Goal: Task Accomplishment & Management: Manage account settings

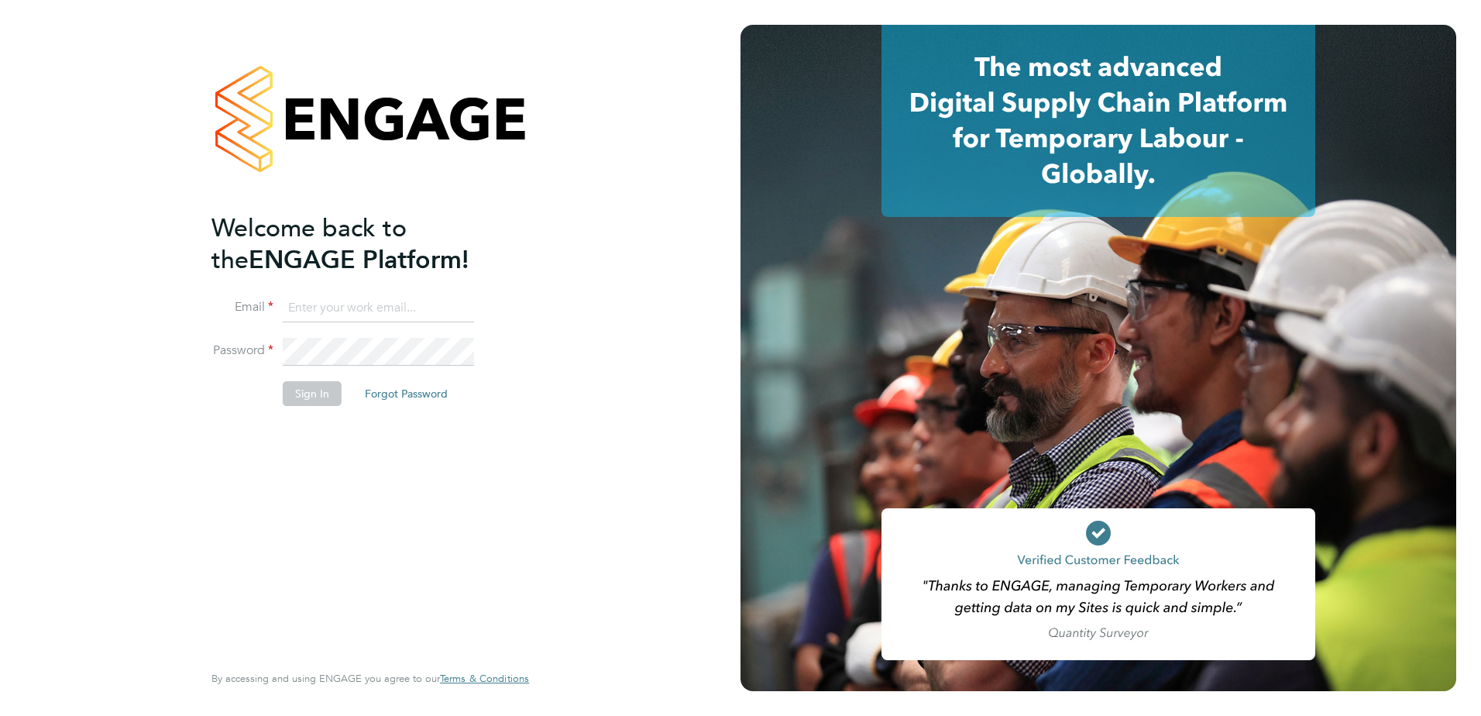
type input "[PERSON_NAME][EMAIL_ADDRESS][PERSON_NAME][DOMAIN_NAME]"
click at [333, 386] on button "Sign In" at bounding box center [312, 393] width 59 height 25
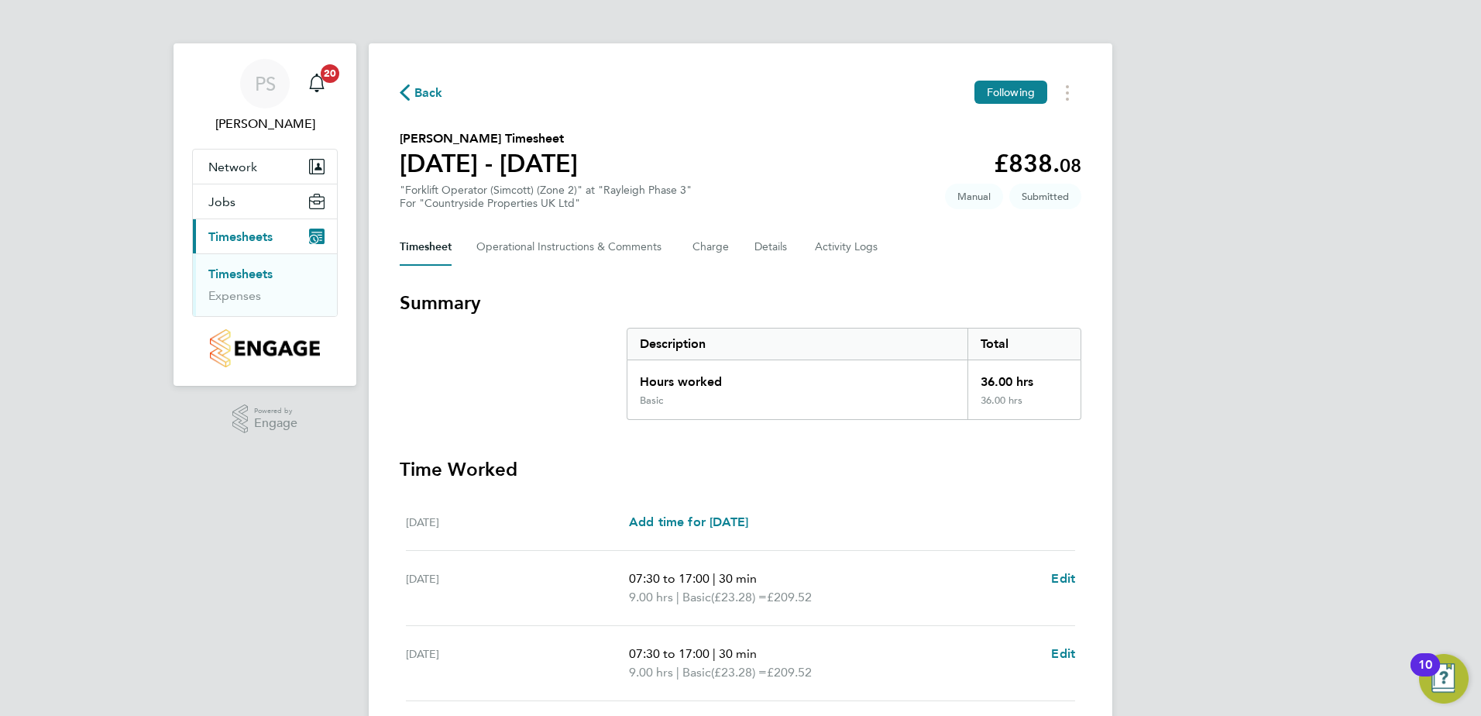
click at [261, 276] on link "Timesheets" at bounding box center [240, 273] width 64 height 15
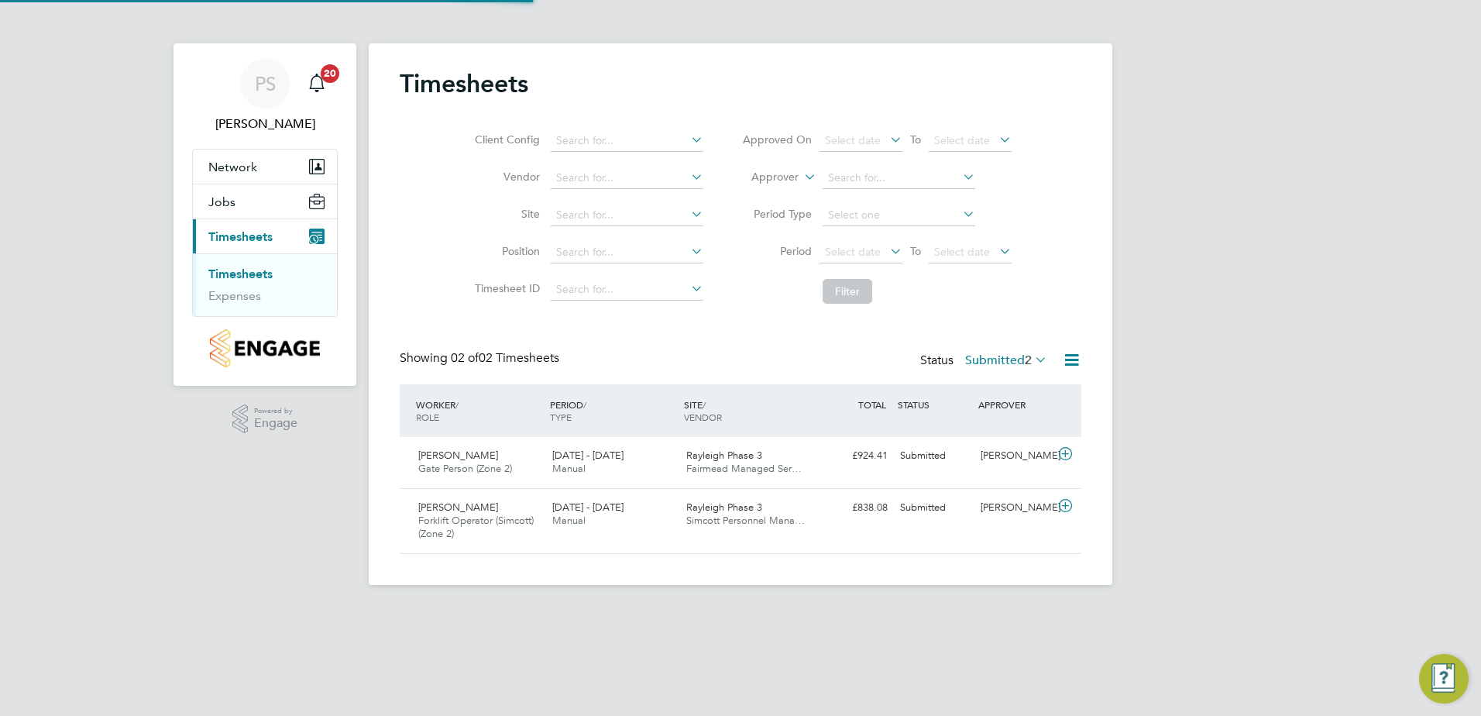
scroll to position [40, 135]
click at [657, 471] on div "25 - 31 Aug 2025 Manual" at bounding box center [613, 462] width 134 height 39
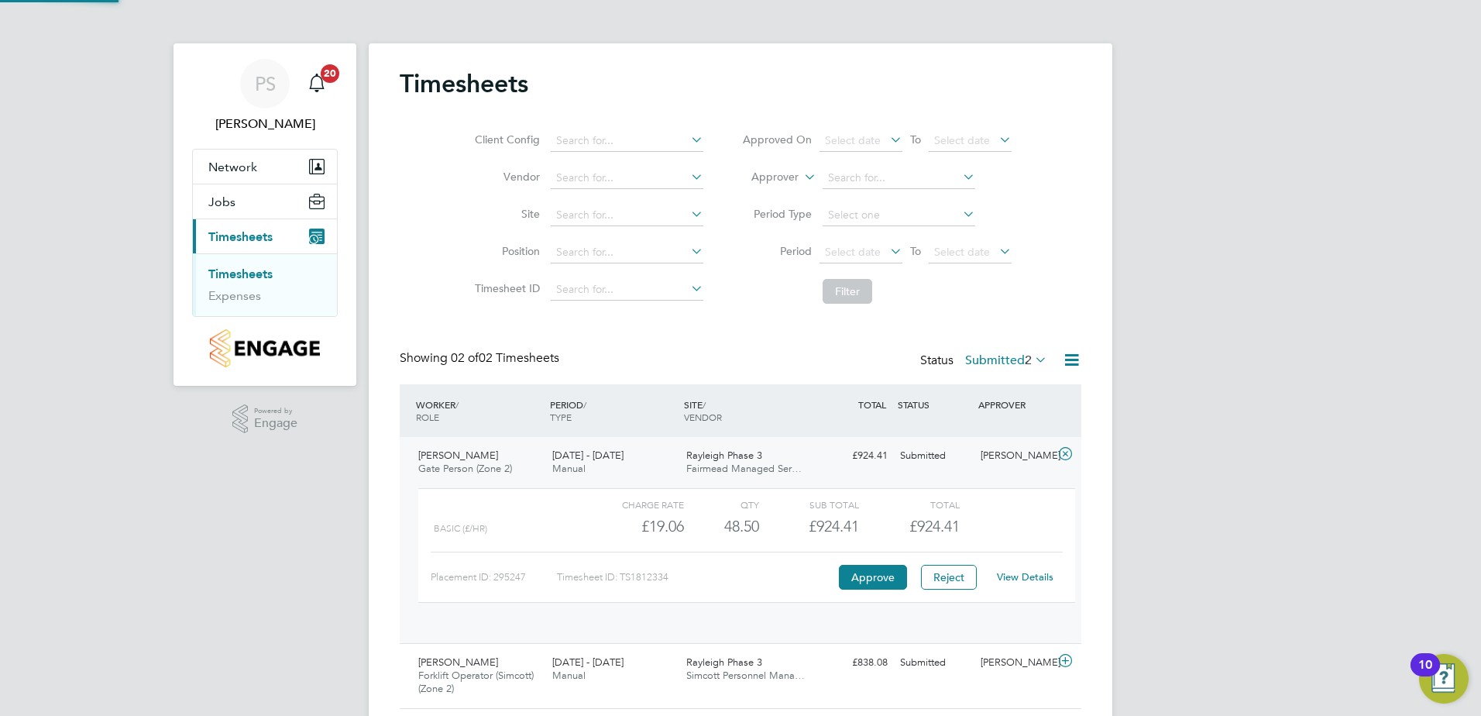
scroll to position [26, 151]
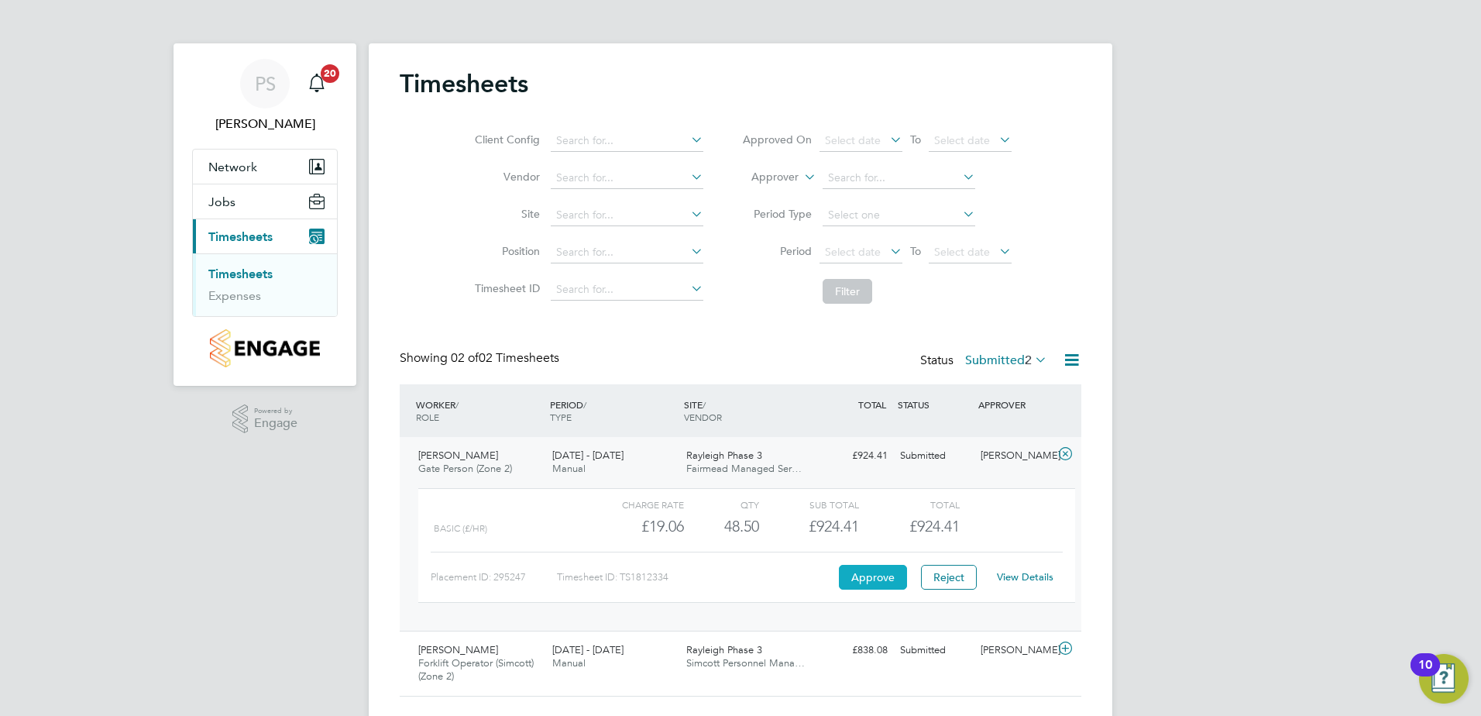
click at [875, 565] on button "Approve" at bounding box center [873, 577] width 68 height 25
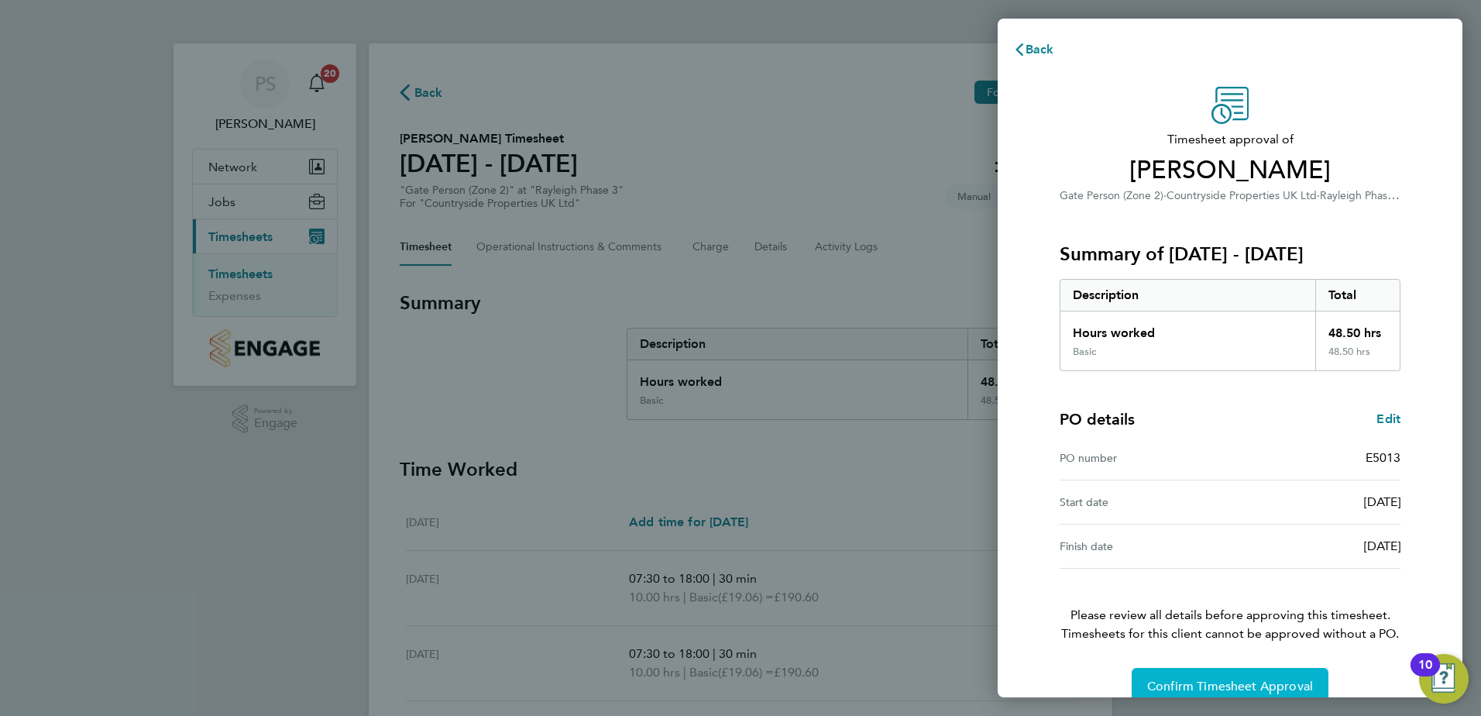
click at [1223, 673] on button "Confirm Timesheet Approval" at bounding box center [1230, 686] width 197 height 37
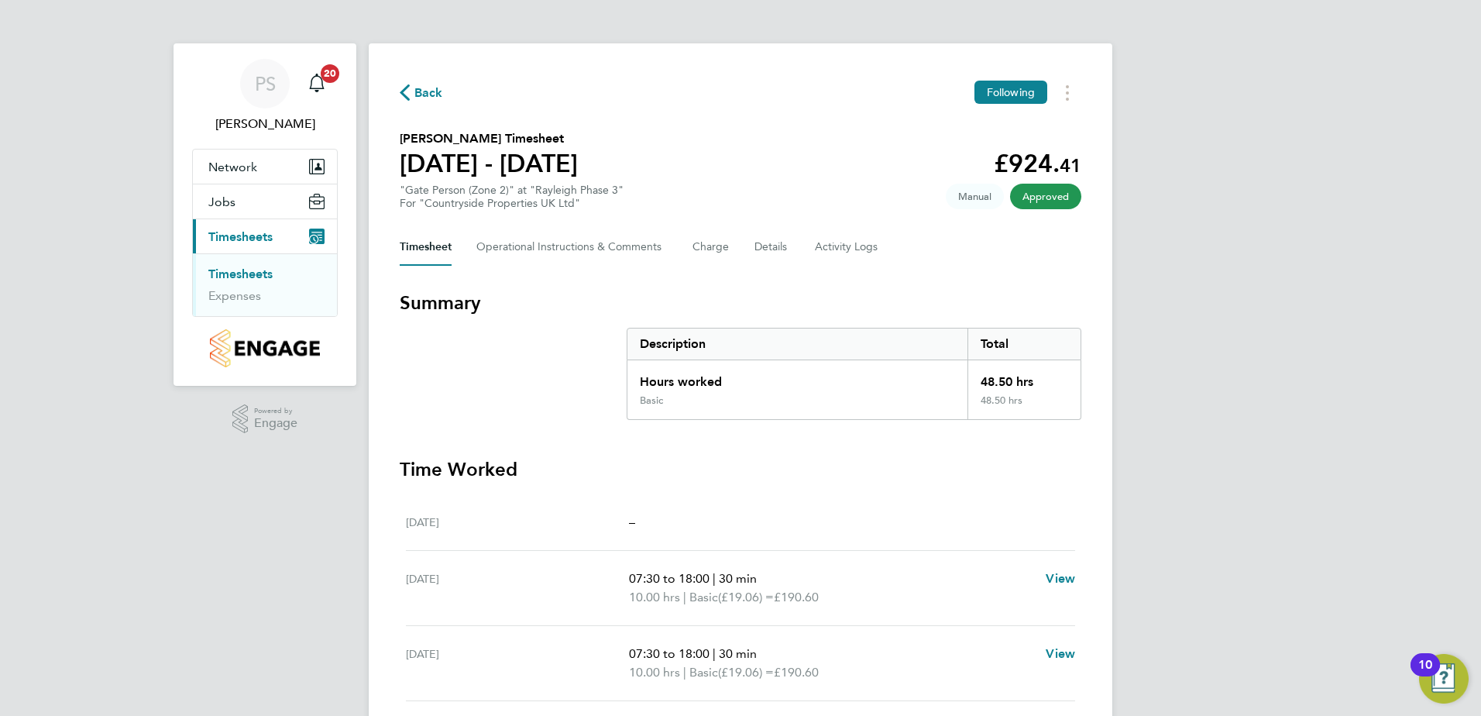
click at [257, 235] on span "Timesheets" at bounding box center [240, 236] width 64 height 15
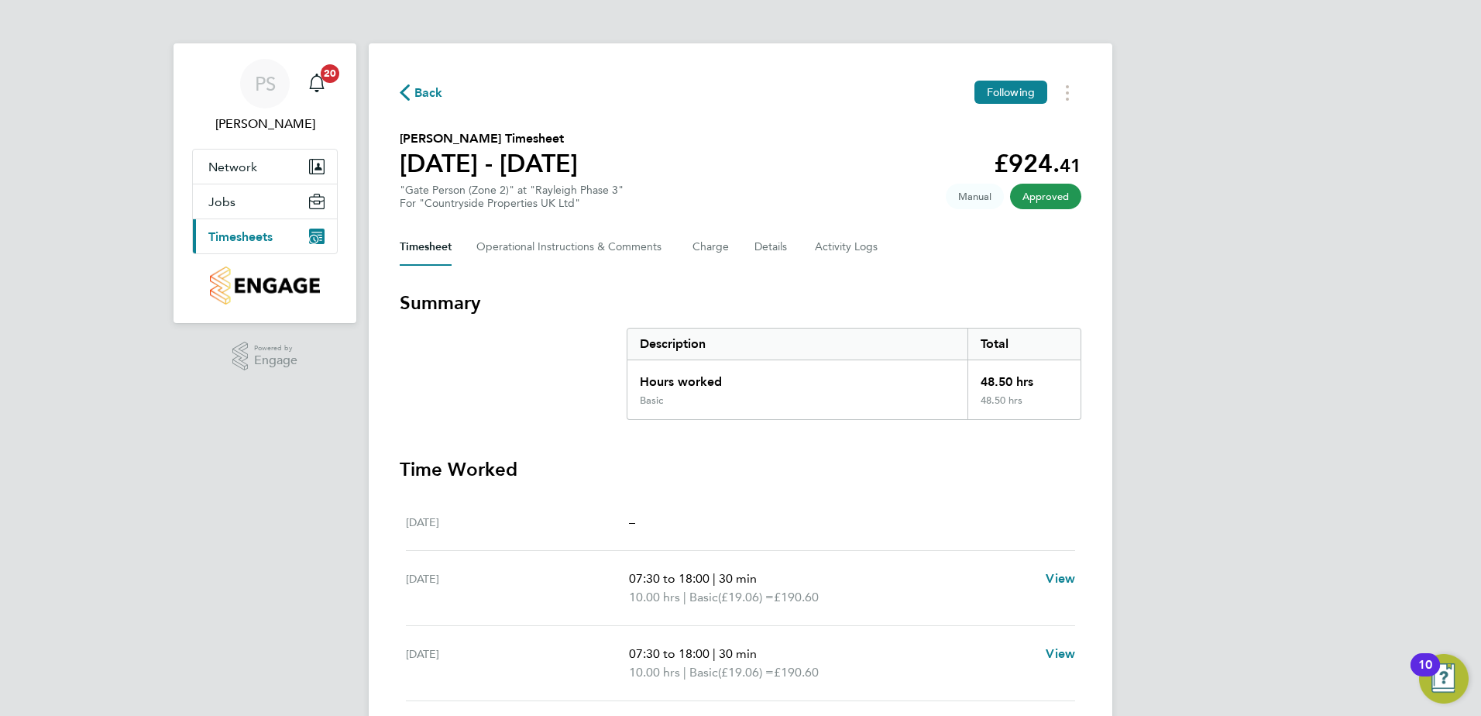
click at [254, 242] on span "Timesheets" at bounding box center [240, 236] width 64 height 15
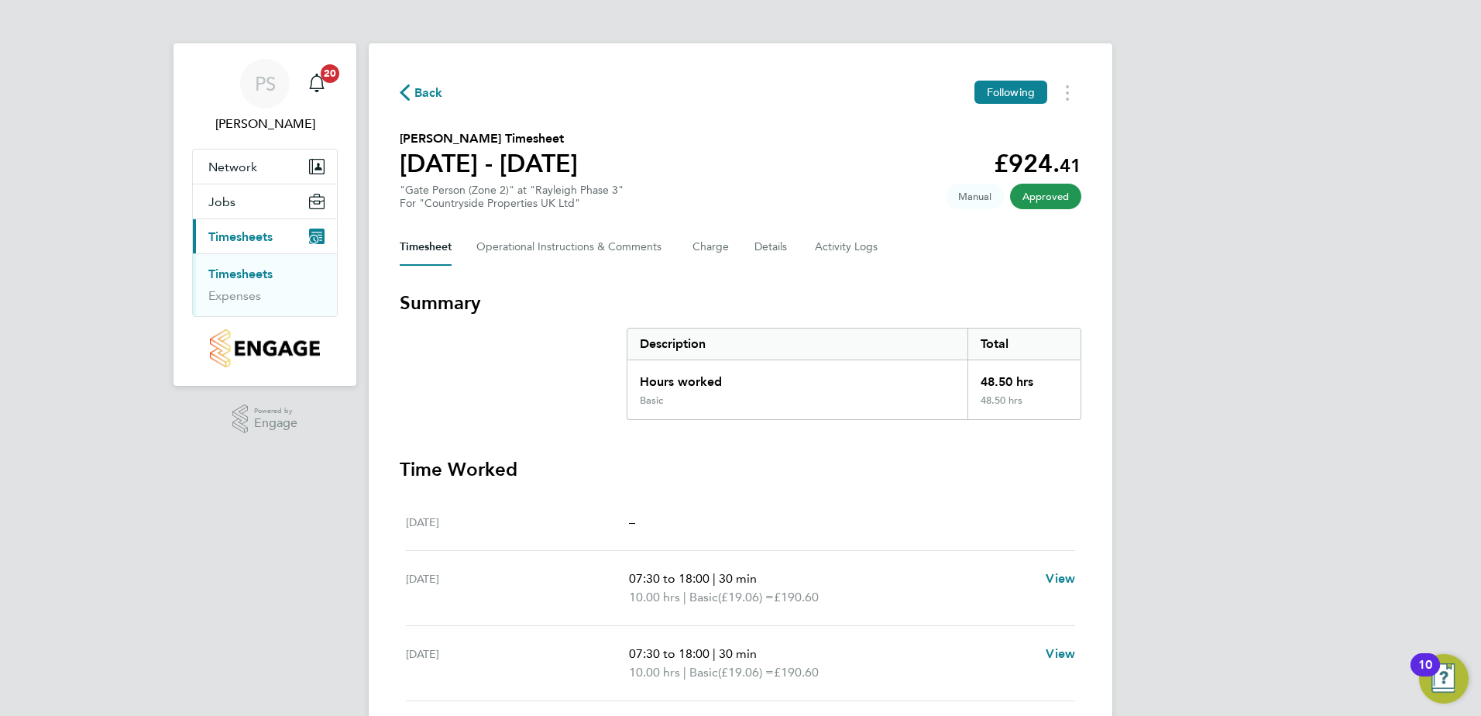
click at [243, 271] on link "Timesheets" at bounding box center [240, 273] width 64 height 15
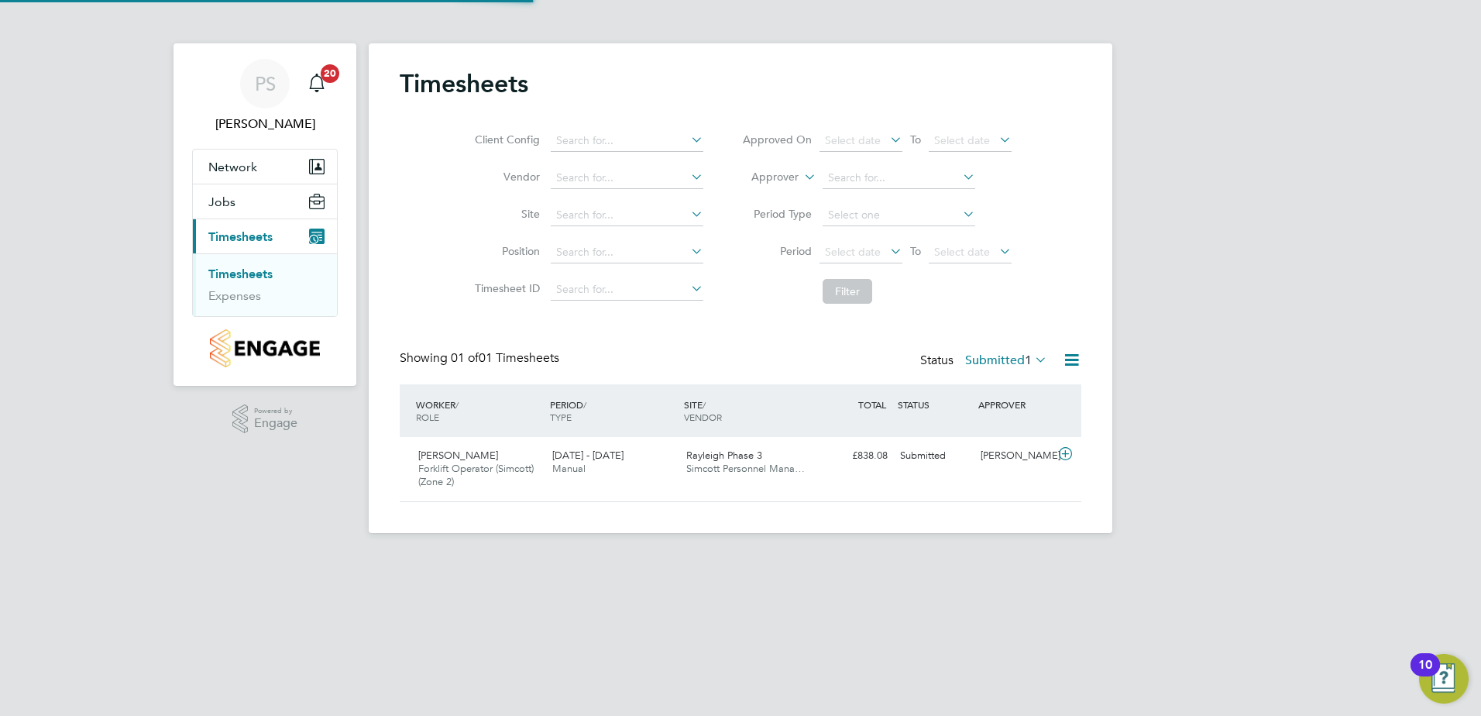
scroll to position [40, 135]
click at [658, 458] on div "25 - 31 Aug 2025 Manual" at bounding box center [613, 462] width 134 height 39
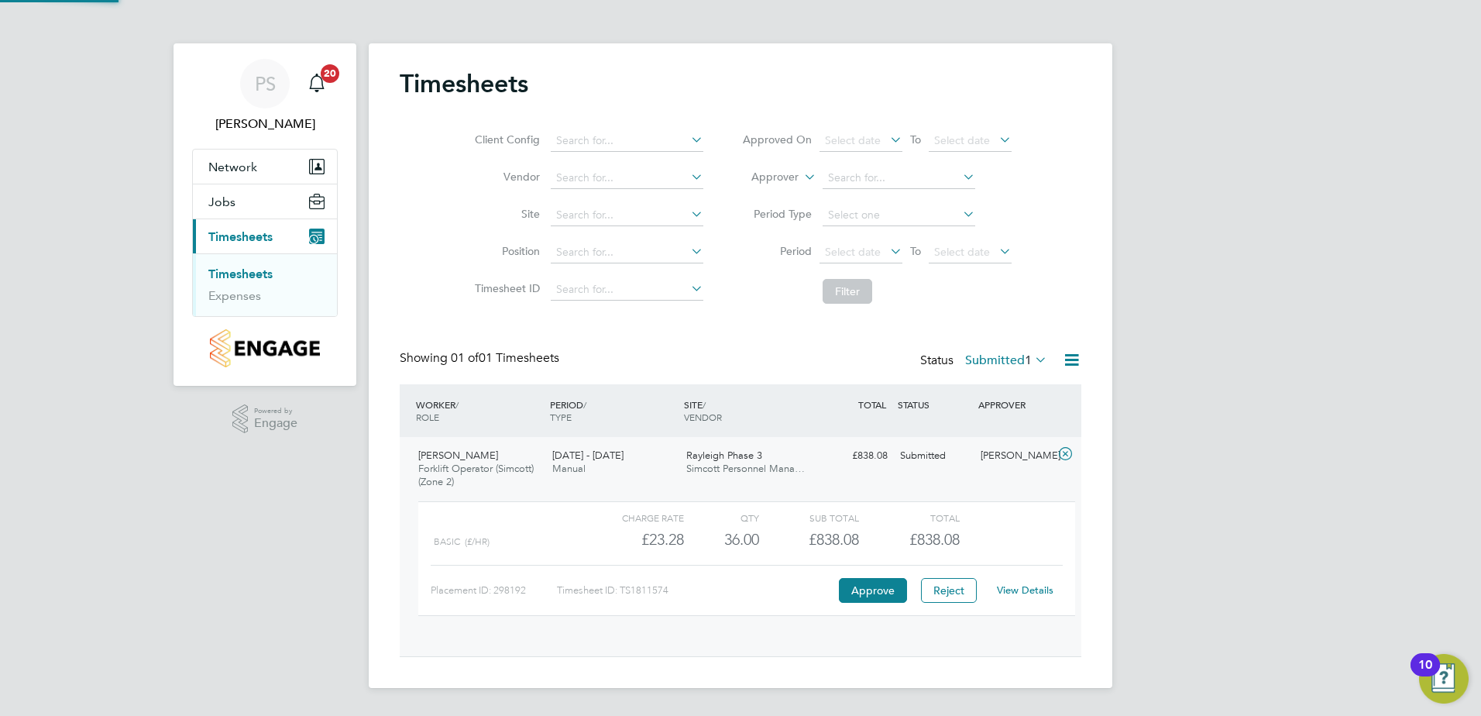
scroll to position [26, 151]
click at [892, 582] on button "Approve" at bounding box center [873, 590] width 68 height 25
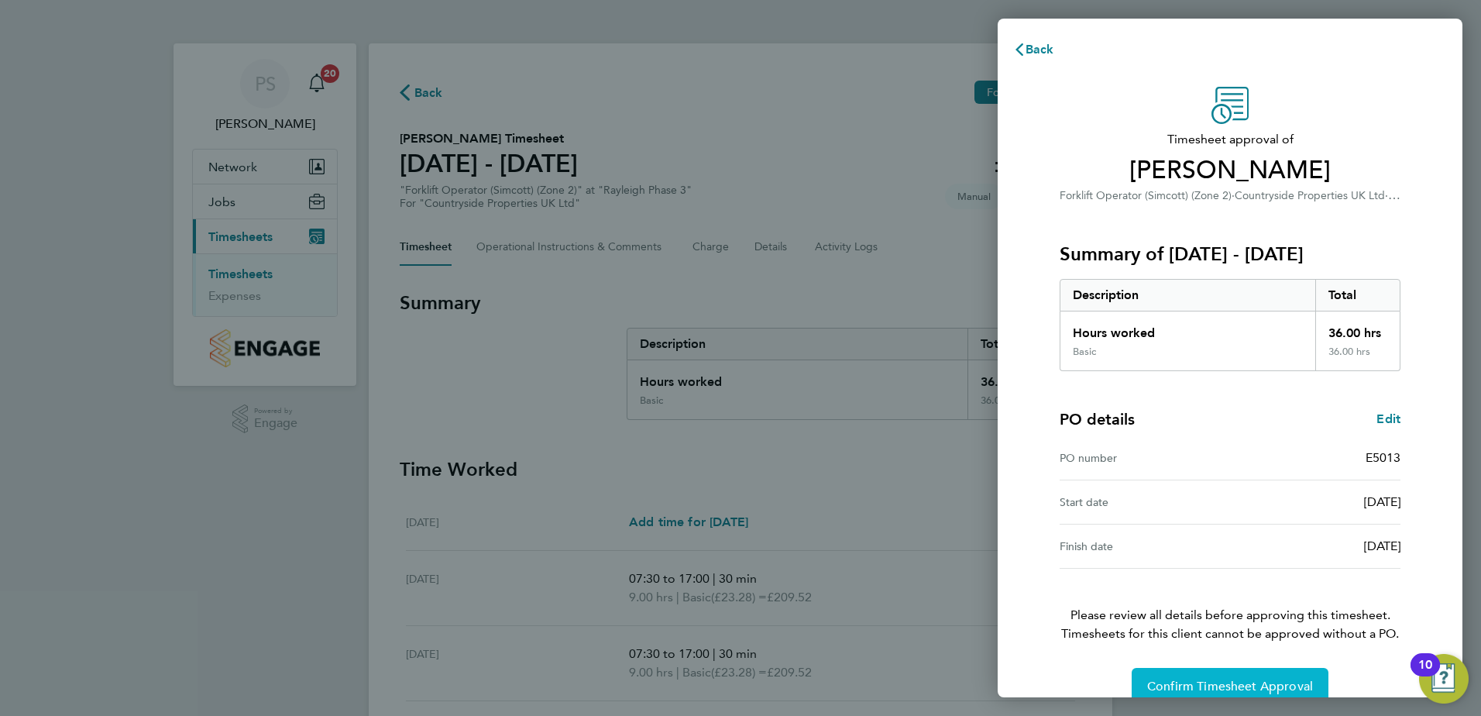
click at [1219, 689] on span "Confirm Timesheet Approval" at bounding box center [1230, 686] width 166 height 15
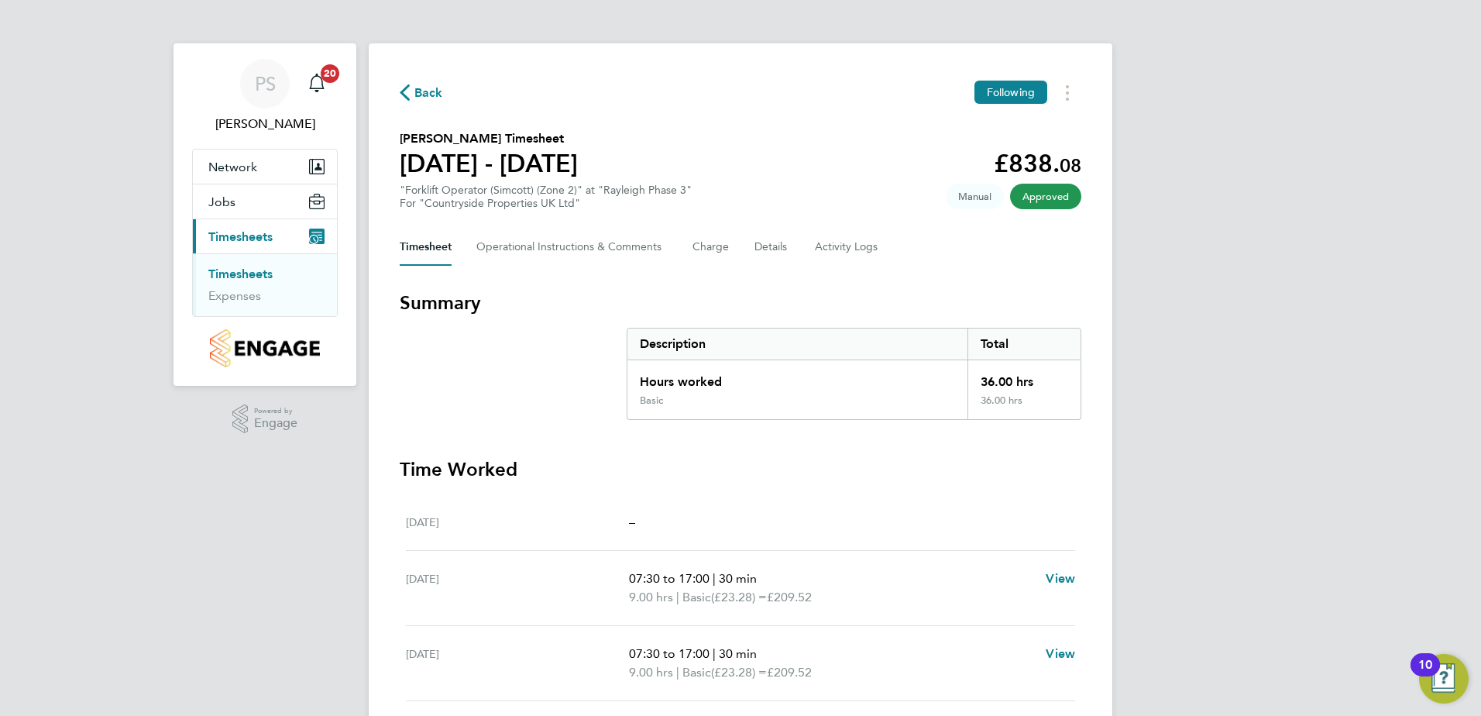
click at [265, 238] on span "Timesheets" at bounding box center [240, 236] width 64 height 15
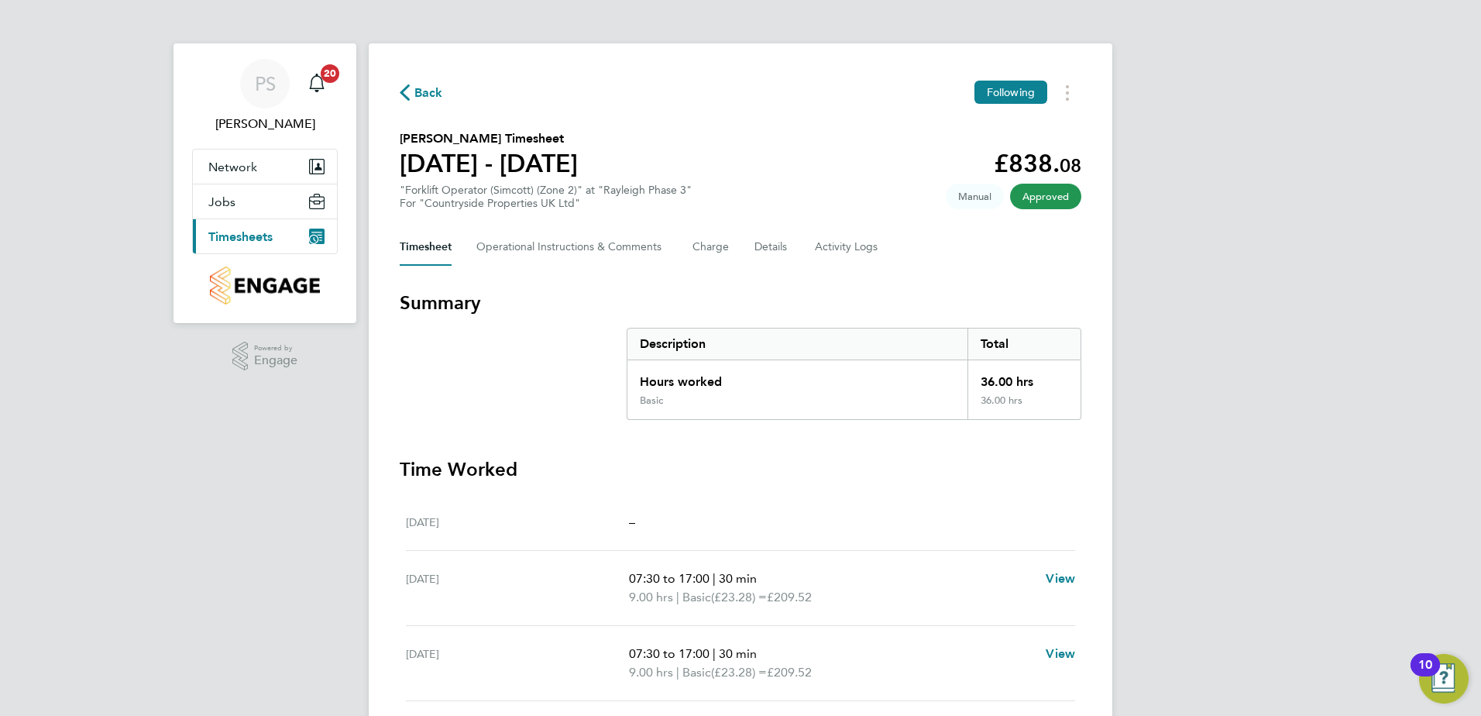
click at [265, 238] on span "Timesheets" at bounding box center [240, 236] width 64 height 15
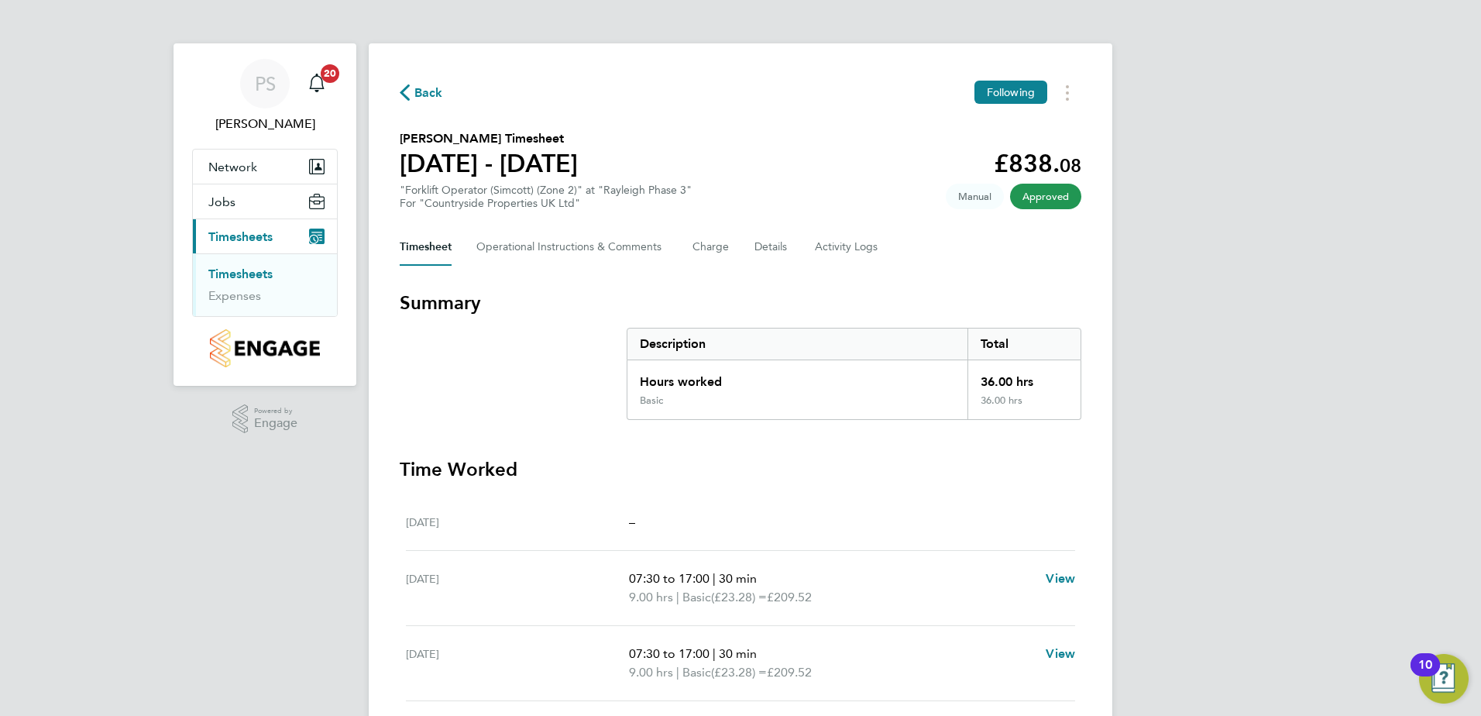
click at [252, 269] on link "Timesheets" at bounding box center [240, 273] width 64 height 15
